Goal: Find specific page/section: Find specific page/section

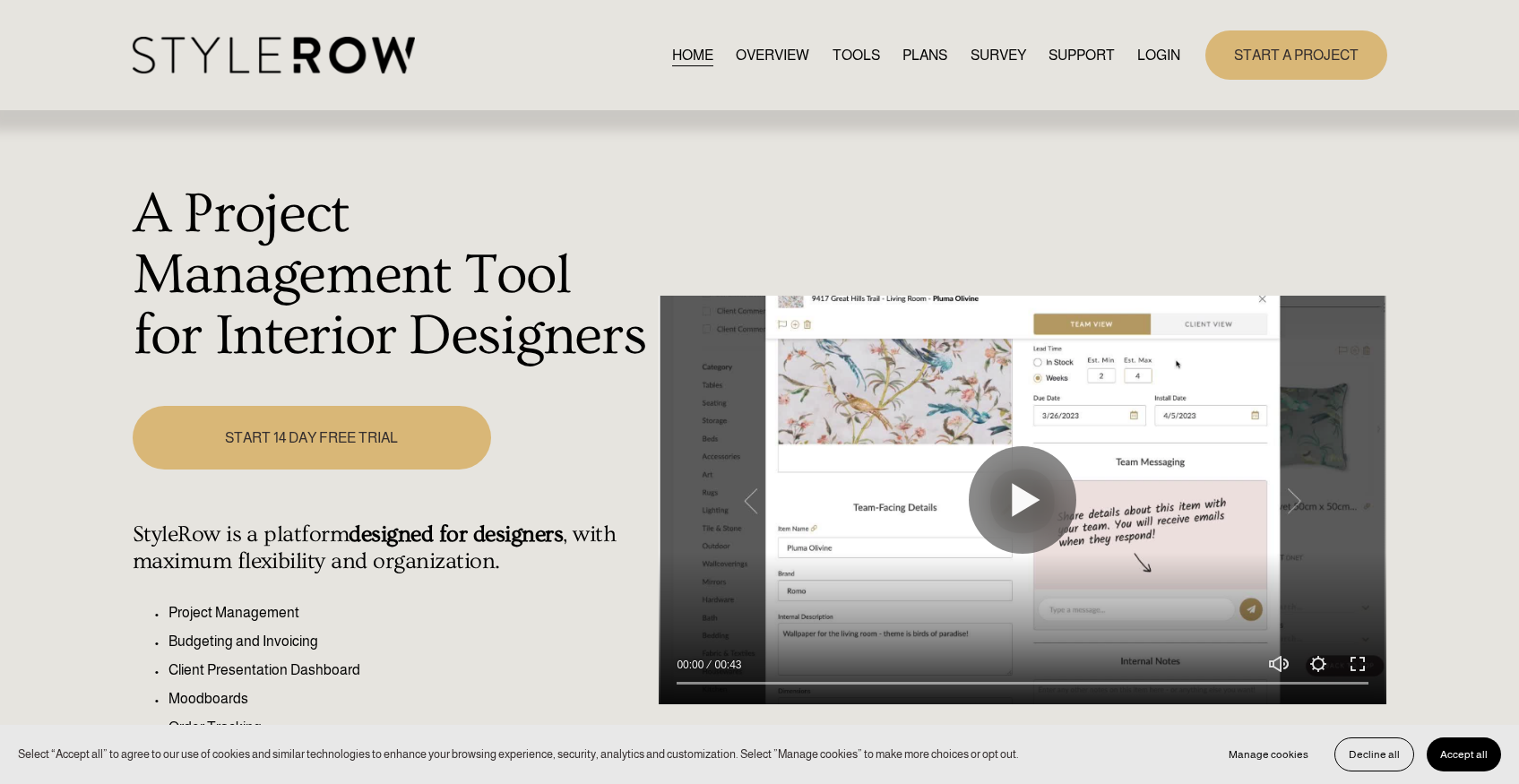
click at [1169, 53] on link "LOGIN" at bounding box center [1159, 55] width 43 height 24
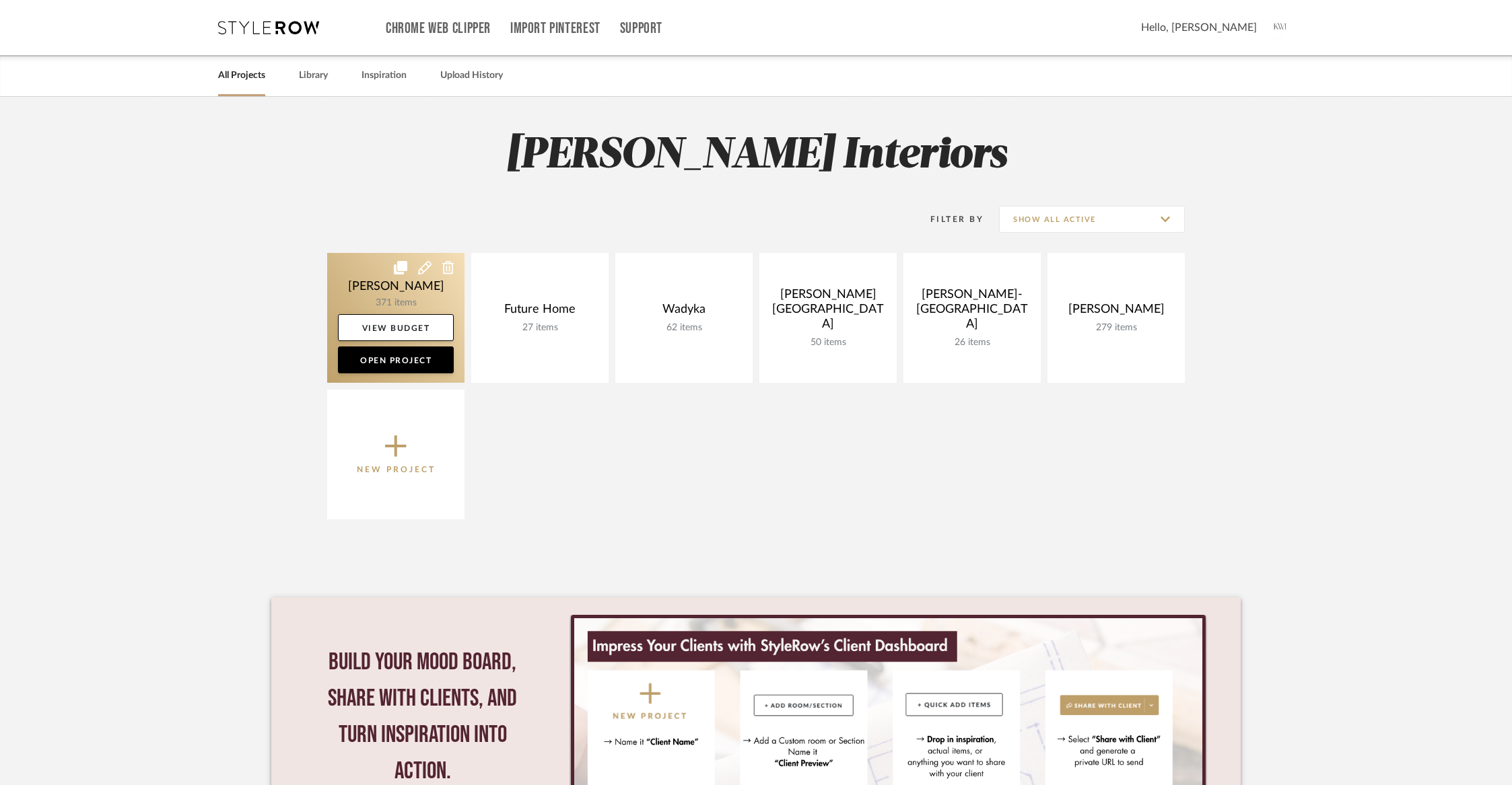
click at [393, 275] on link at bounding box center [396, 318] width 137 height 130
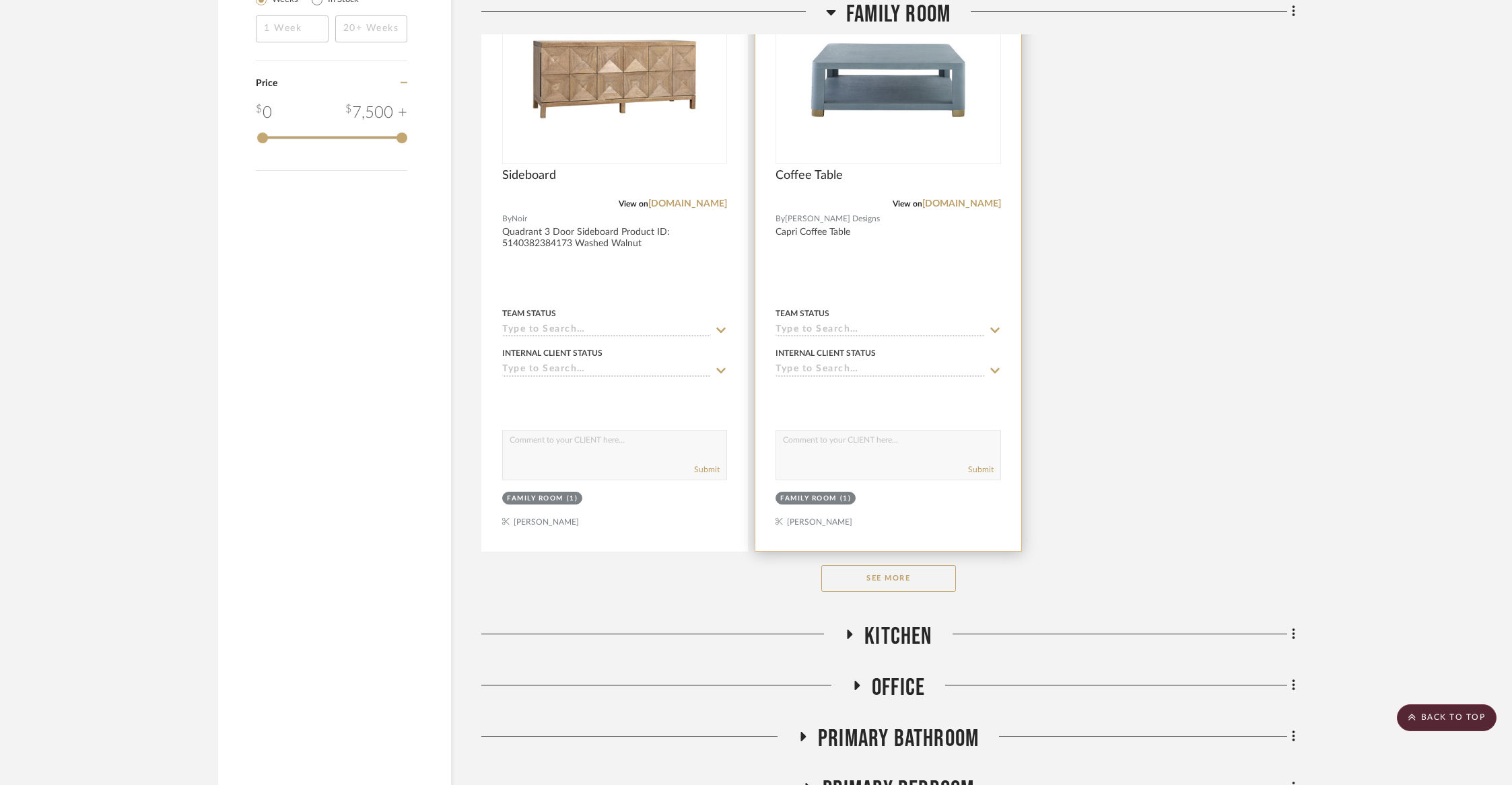
scroll to position [1931, 0]
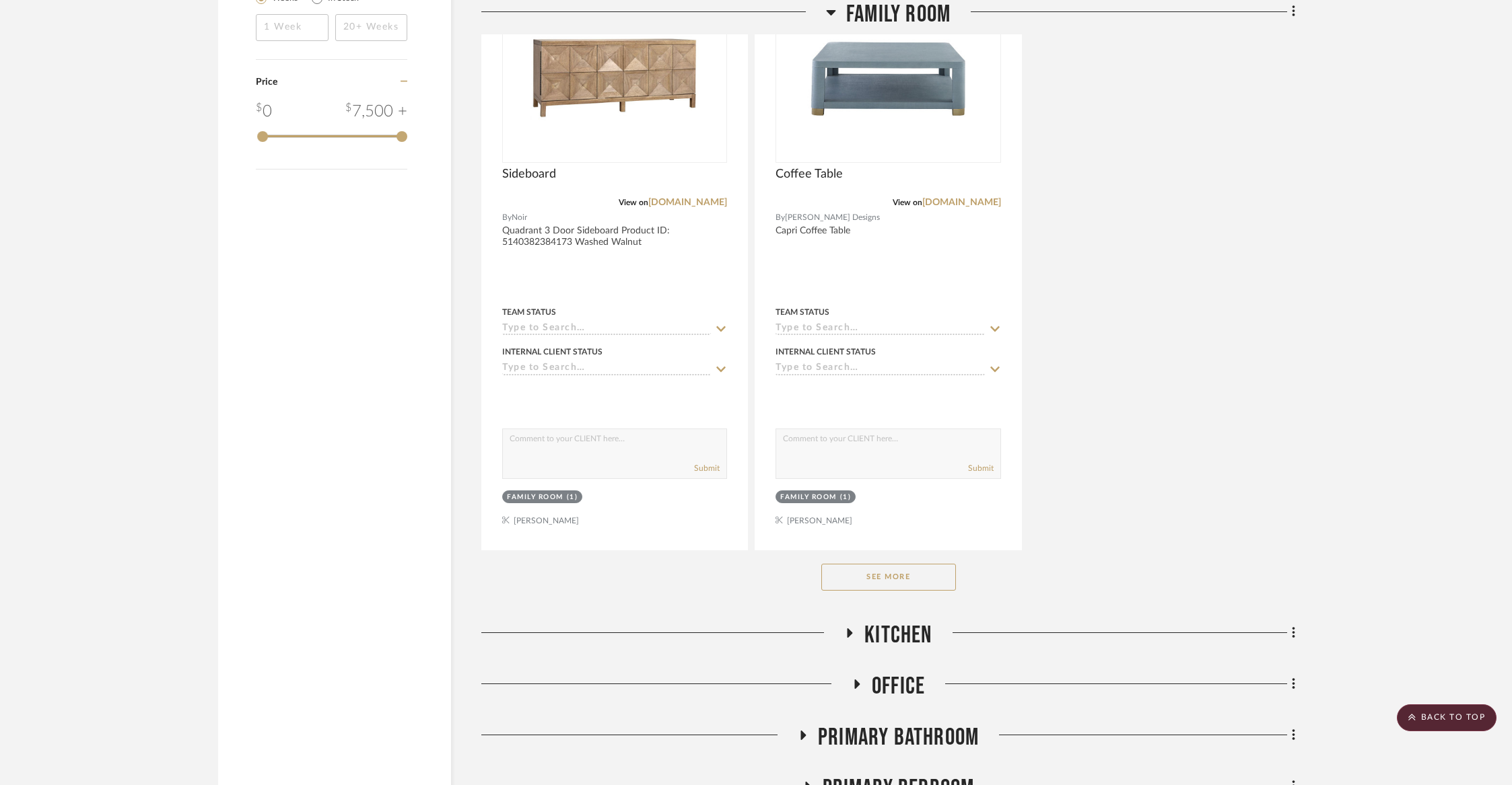
click at [874, 573] on button "See More" at bounding box center [889, 577] width 135 height 27
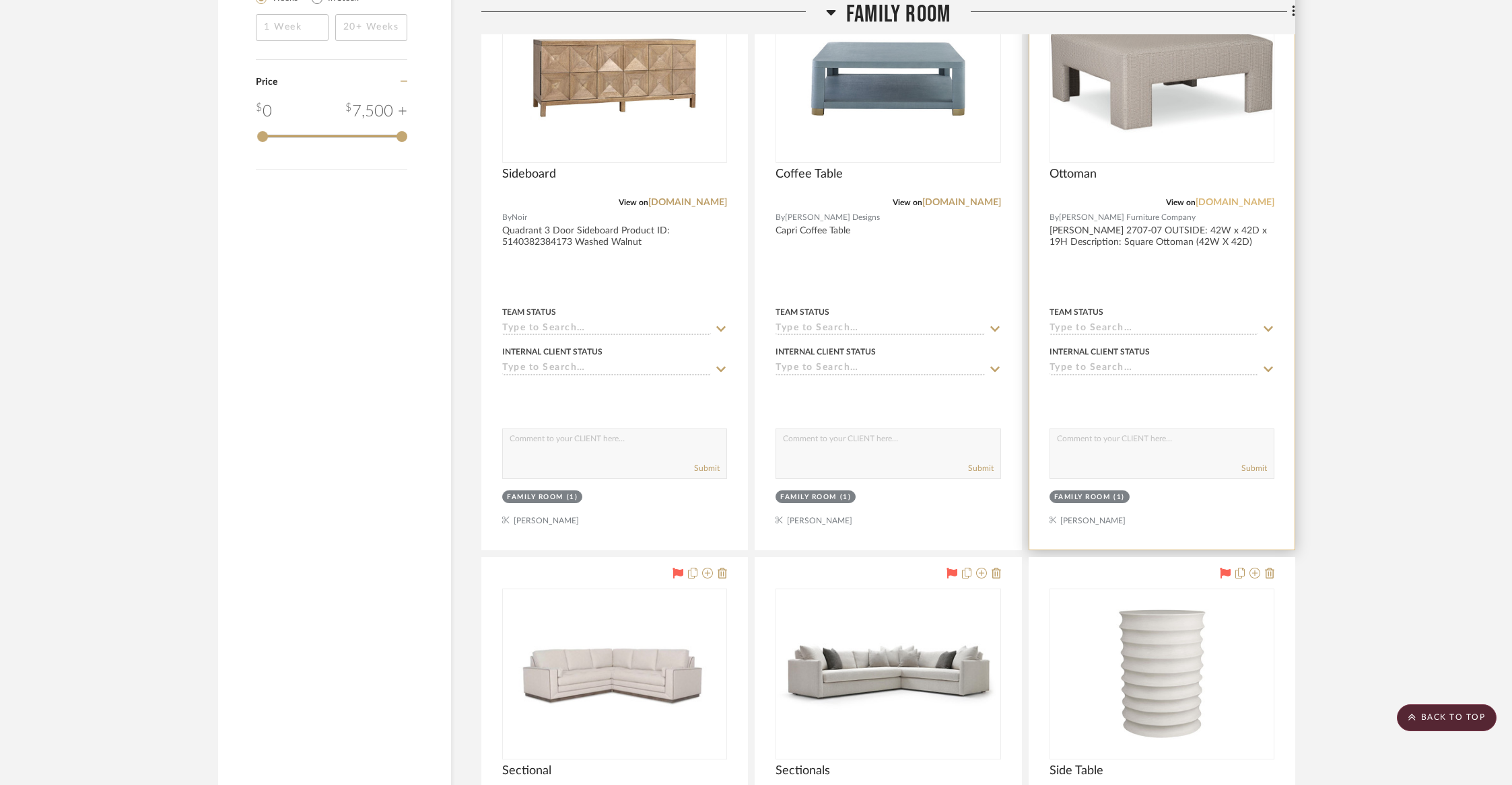
click at [1231, 198] on link "crlaine.com" at bounding box center [1235, 202] width 79 height 10
